Goal: Information Seeking & Learning: Find specific fact

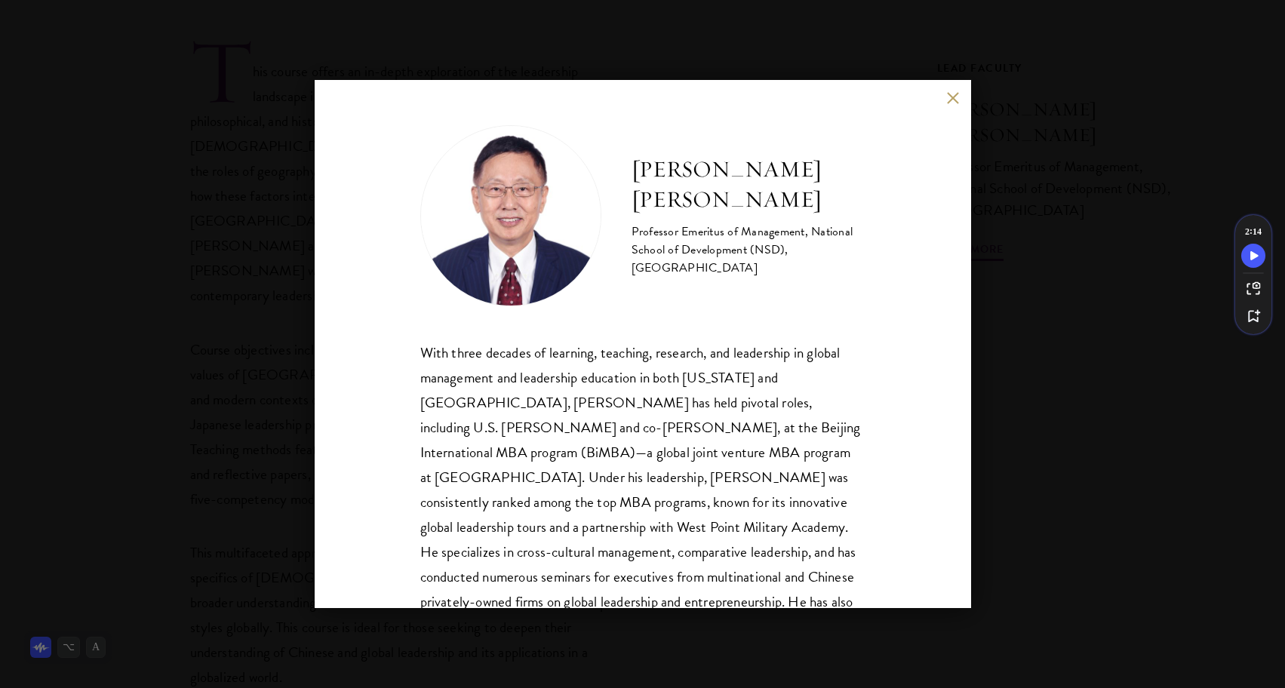
scroll to position [76, 0]
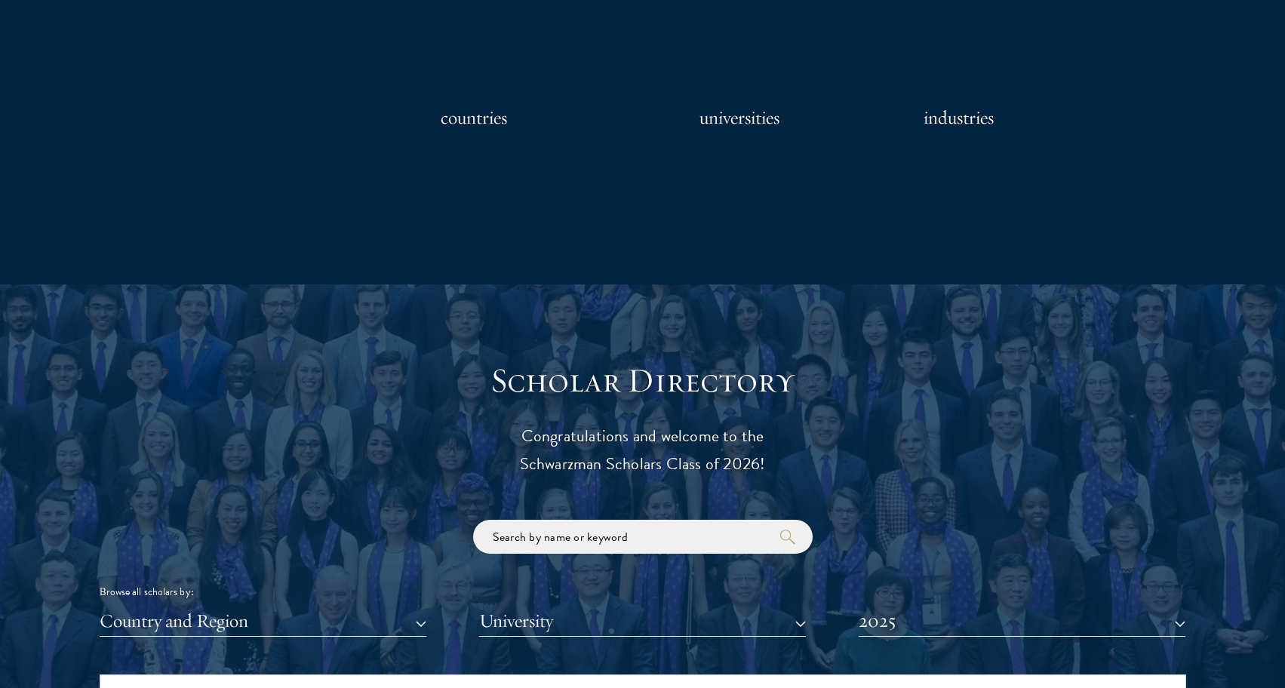
scroll to position [1686, 0]
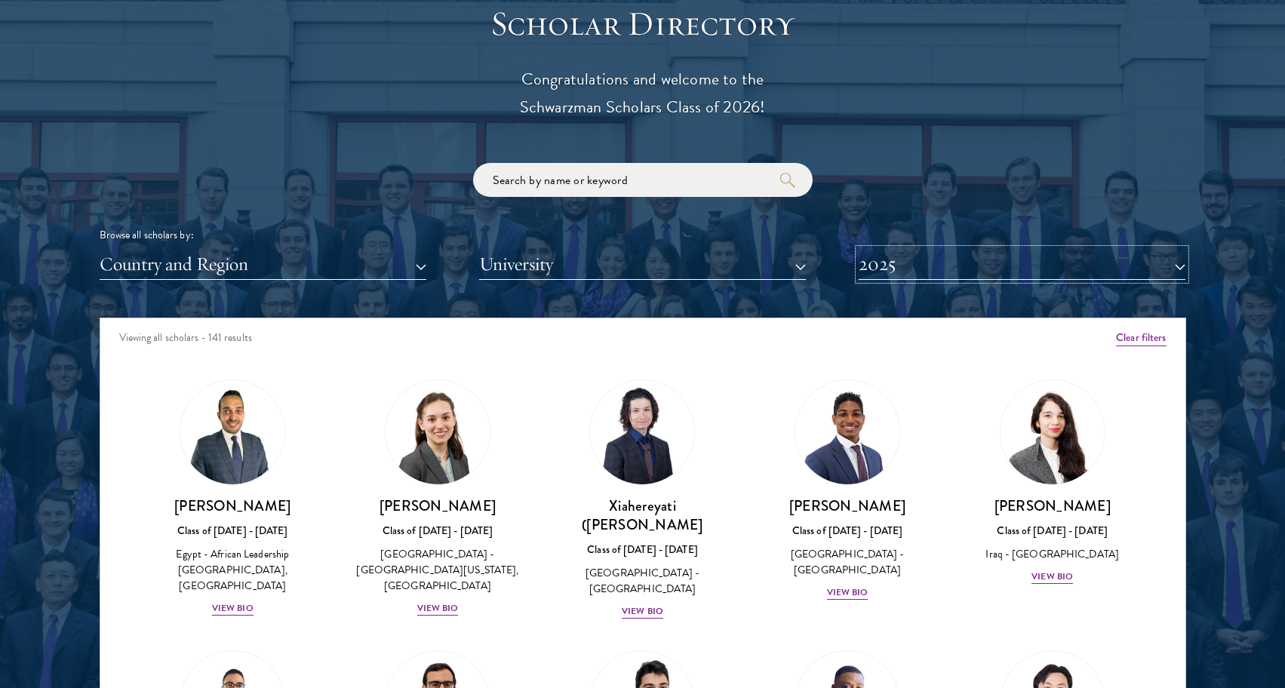
click at [929, 276] on button "2025" at bounding box center [1022, 264] width 327 height 31
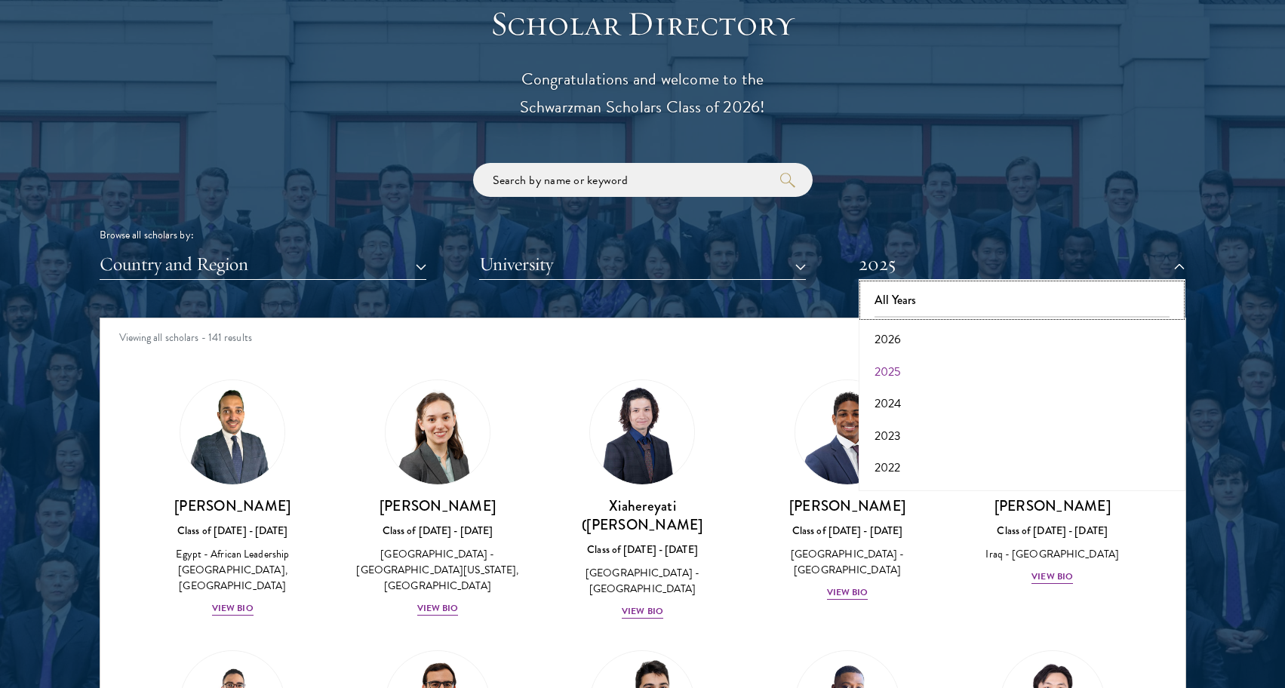
click at [922, 303] on button "All Years" at bounding box center [1022, 300] width 318 height 32
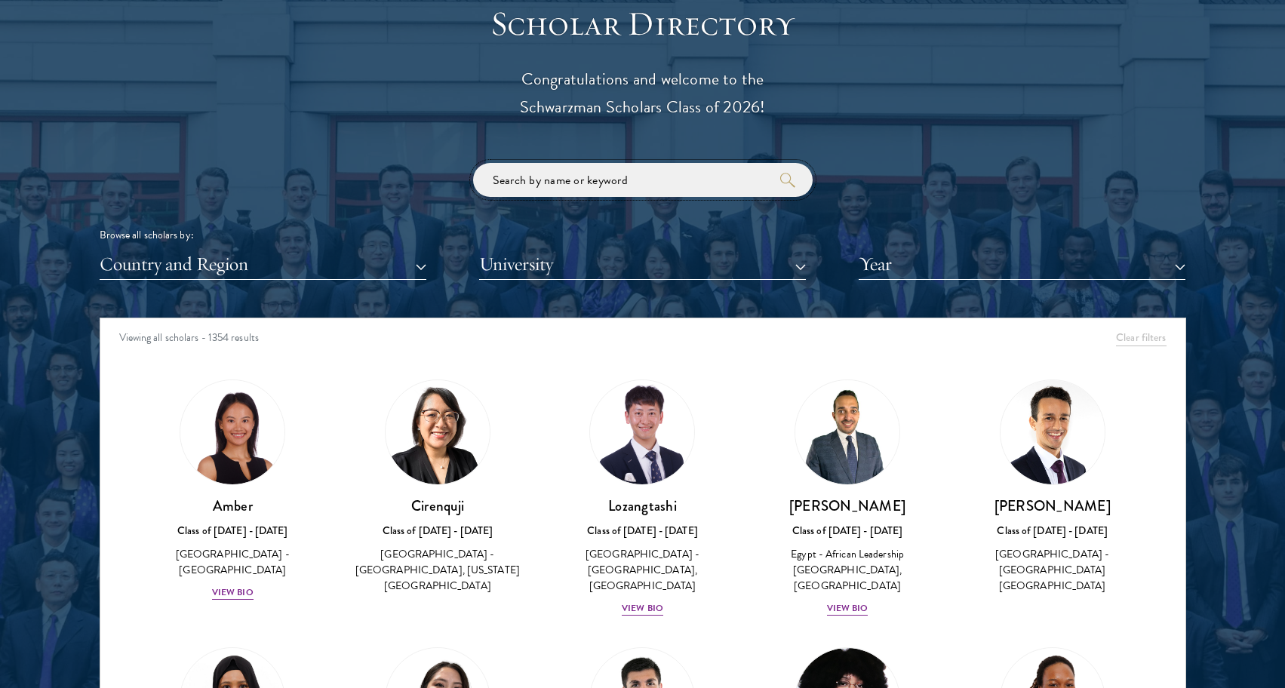
click at [688, 171] on input "search" at bounding box center [643, 180] width 340 height 34
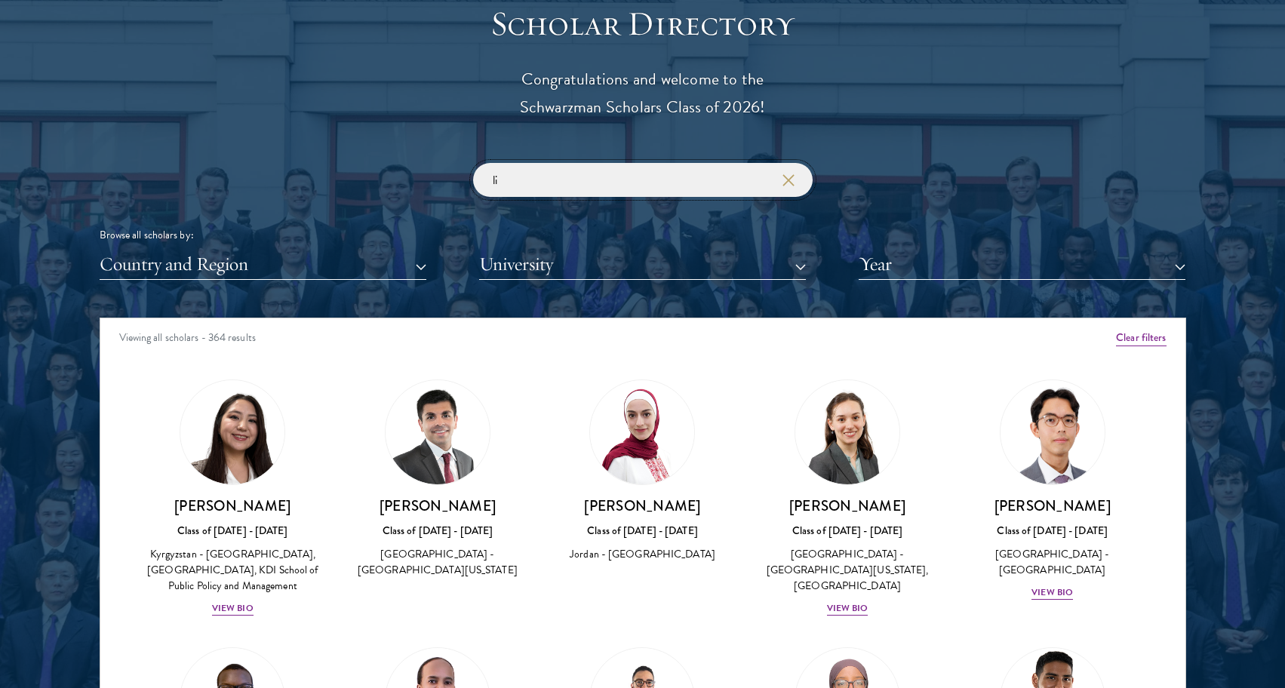
scroll to position [1, 0]
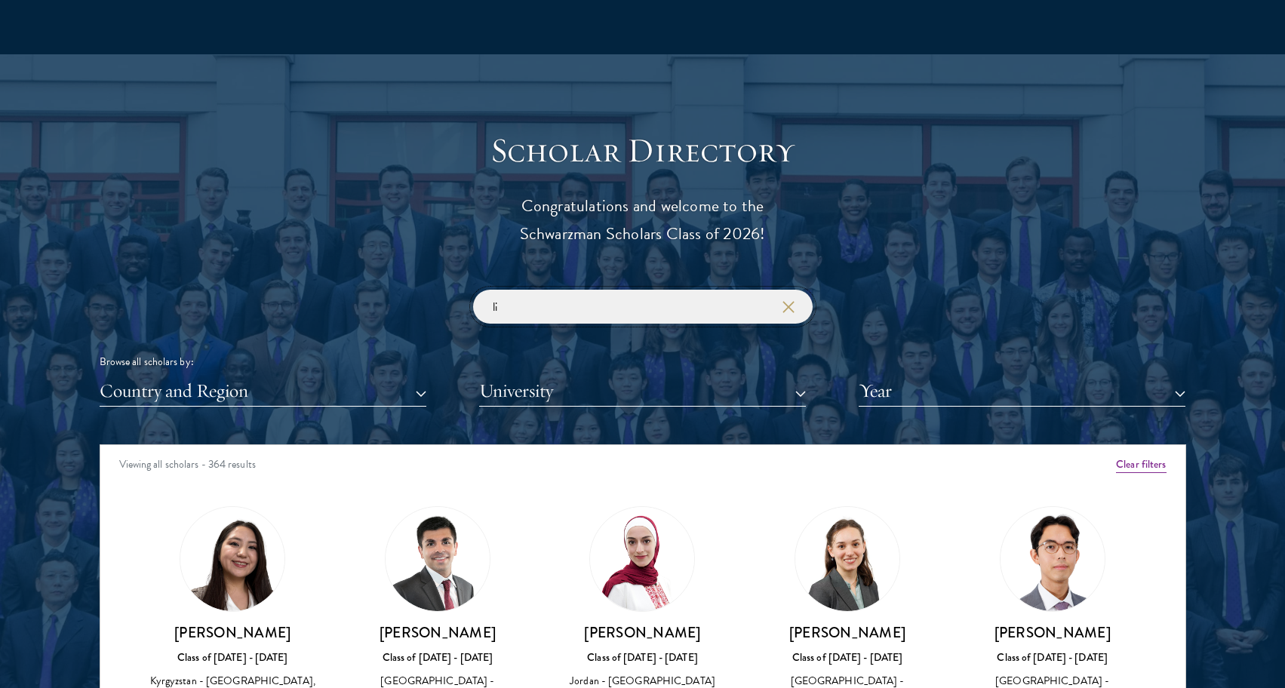
scroll to position [1579, 0]
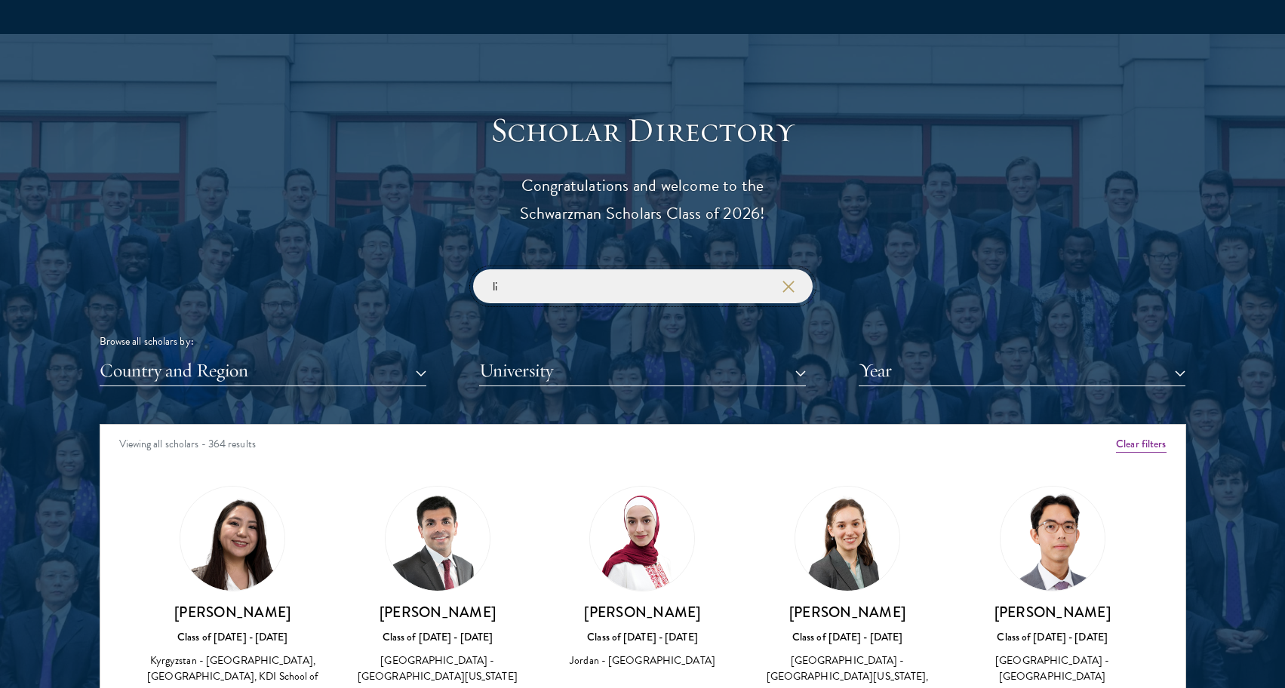
type input "l"
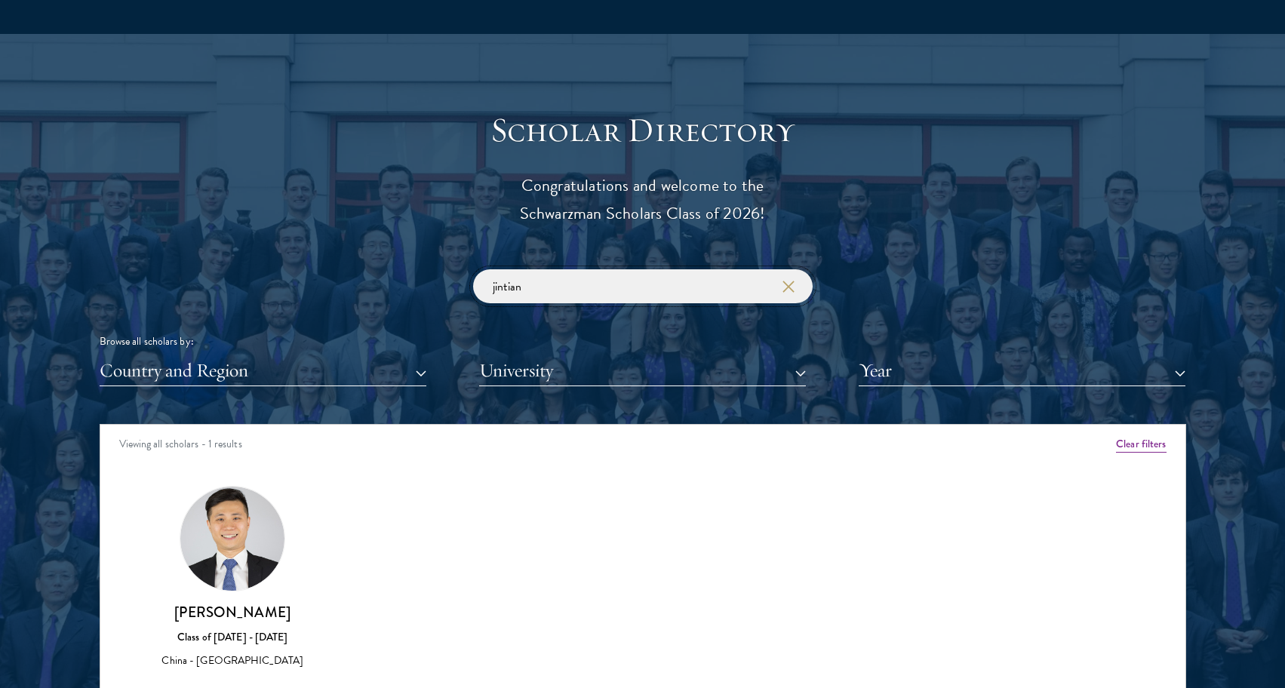
type input "jintian"
click at [686, 295] on input "jintian" at bounding box center [643, 286] width 340 height 34
paste input "search"
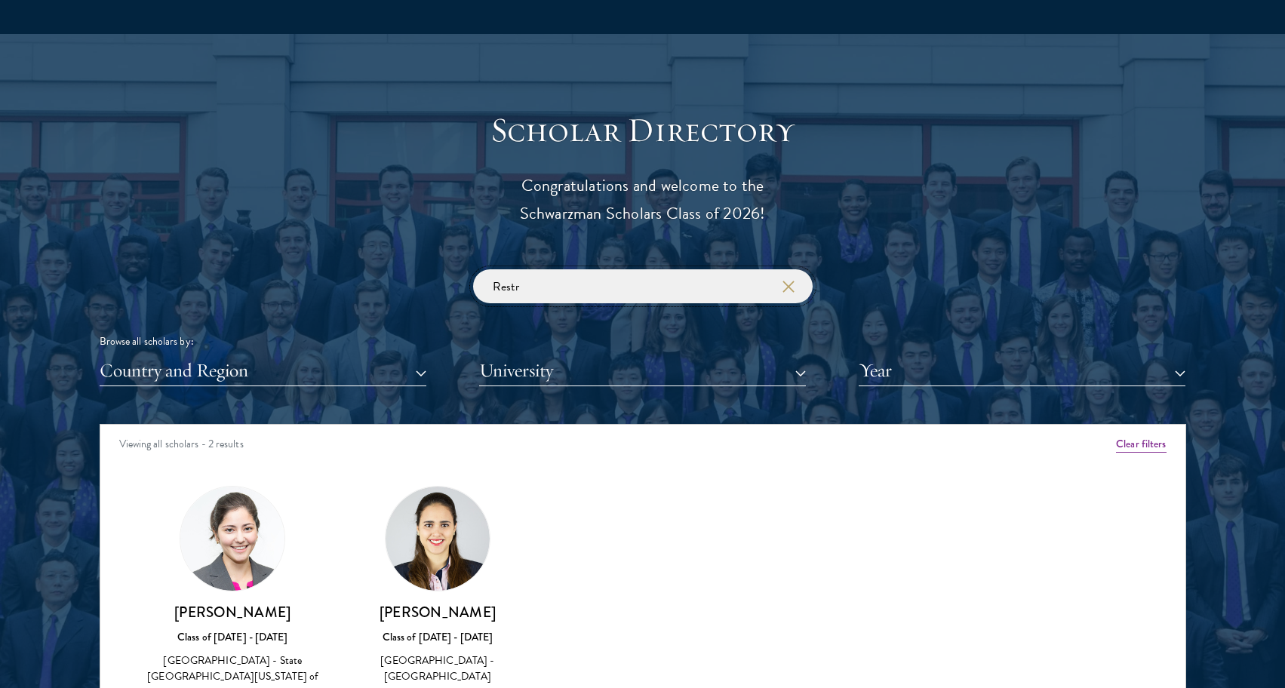
type input "Restr"
